Goal: Information Seeking & Learning: Learn about a topic

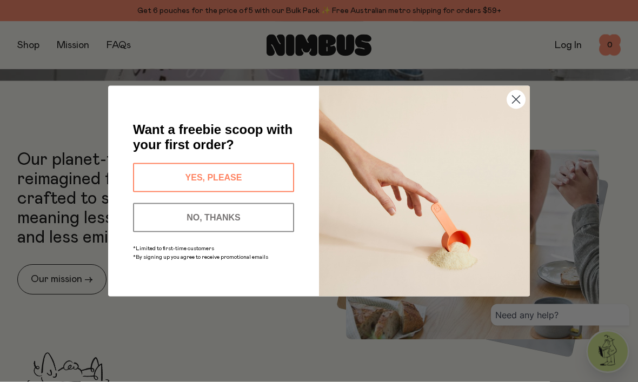
scroll to position [324, 0]
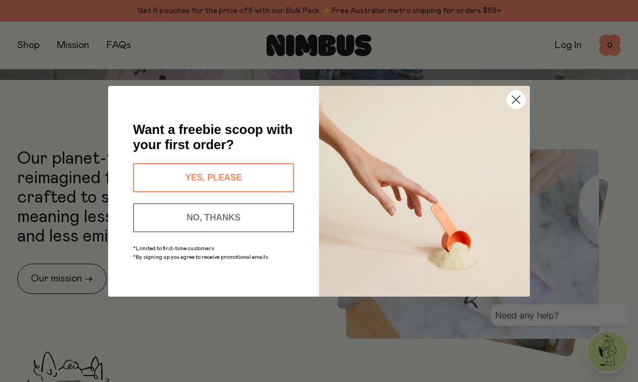
click at [515, 103] on icon "Close dialog" at bounding box center [517, 100] width 8 height 8
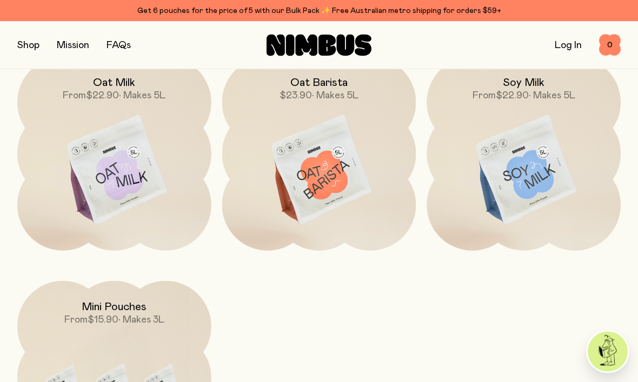
scroll to position [884, 0]
click at [129, 219] on img at bounding box center [114, 171] width 194 height 228
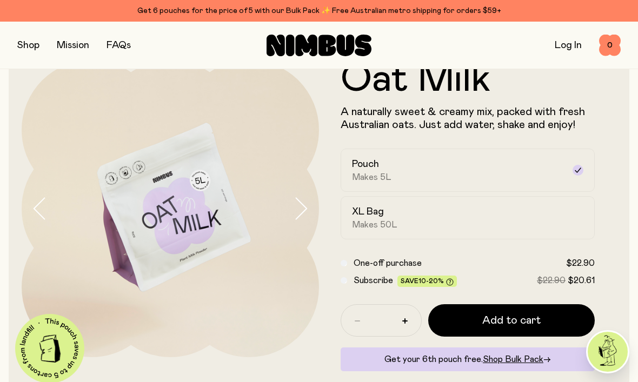
scroll to position [30, 0]
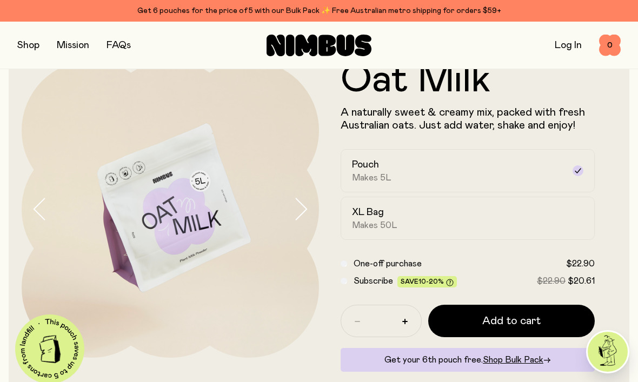
click at [518, 361] on span "Shop Bulk Pack" at bounding box center [513, 360] width 61 height 9
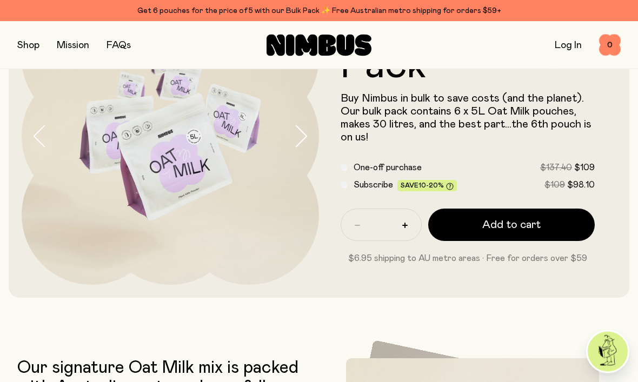
scroll to position [92, 0]
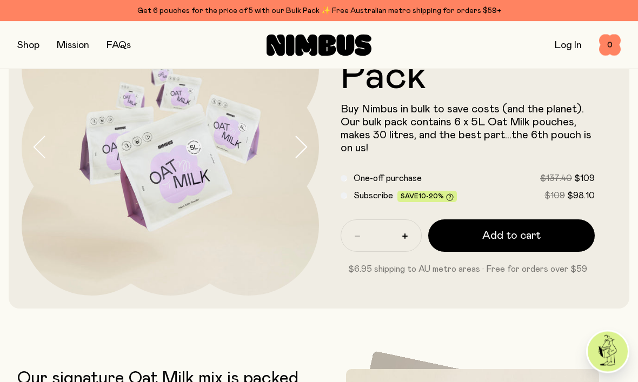
click at [30, 38] on button "button" at bounding box center [28, 45] width 22 height 15
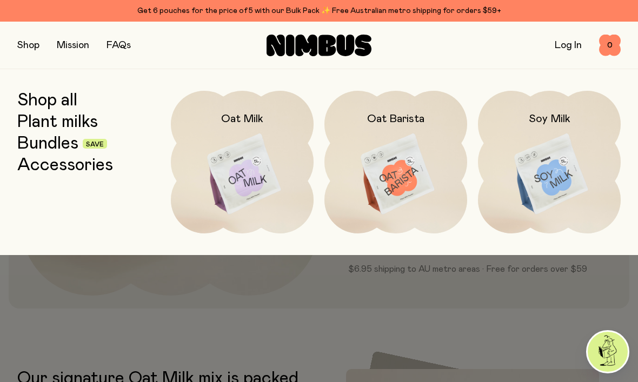
click at [577, 168] on img at bounding box center [549, 175] width 143 height 168
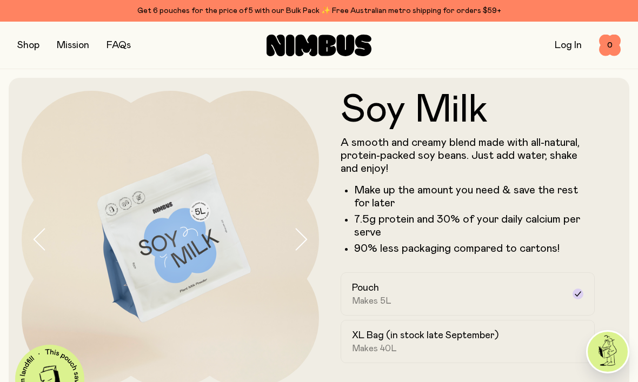
click at [116, 49] on link "FAQs" at bounding box center [119, 46] width 24 height 10
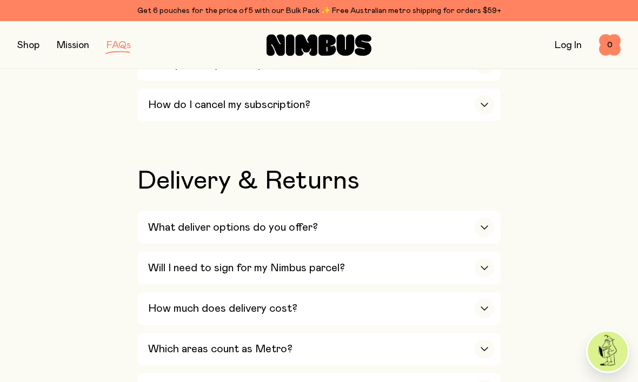
scroll to position [1663, 0]
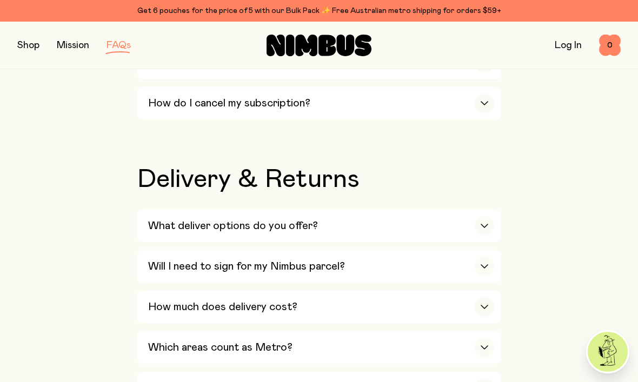
click at [23, 51] on button "button" at bounding box center [28, 45] width 22 height 15
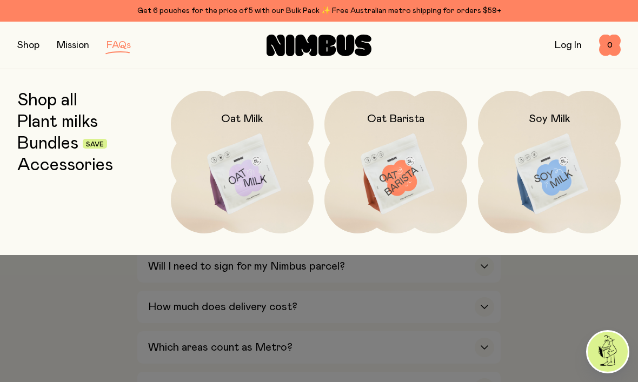
click at [540, 186] on img at bounding box center [549, 175] width 143 height 168
